Goal: Task Accomplishment & Management: Manage account settings

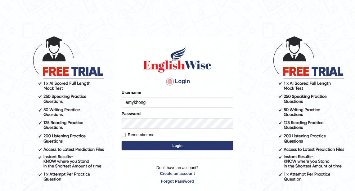
type input "amykhong"
click at [190, 147] on button "Login" at bounding box center [178, 145] width 112 height 9
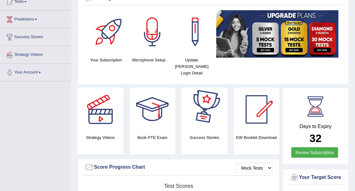
scroll to position [93, 0]
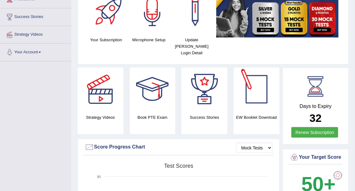
click at [261, 88] on div at bounding box center [256, 89] width 43 height 43
